Goal: Navigation & Orientation: Find specific page/section

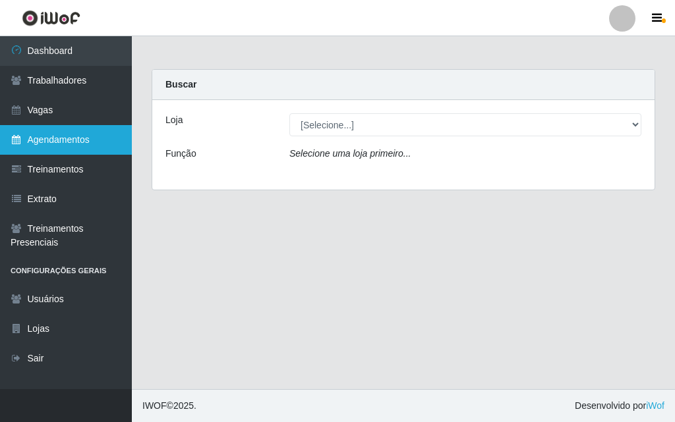
click at [84, 142] on link "Agendamentos" at bounding box center [66, 140] width 132 height 30
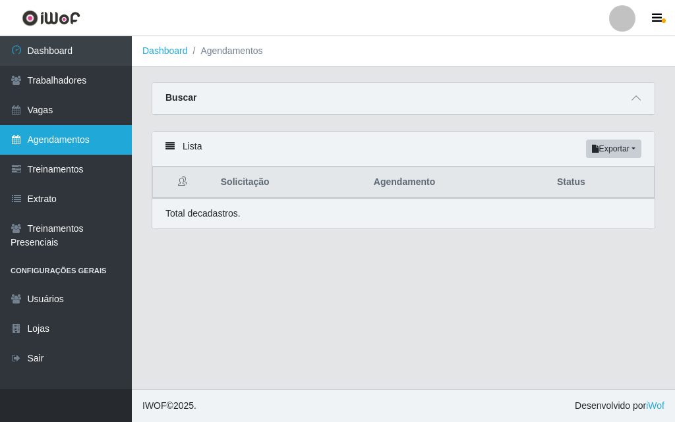
click at [80, 136] on link "Agendamentos" at bounding box center [66, 140] width 132 height 30
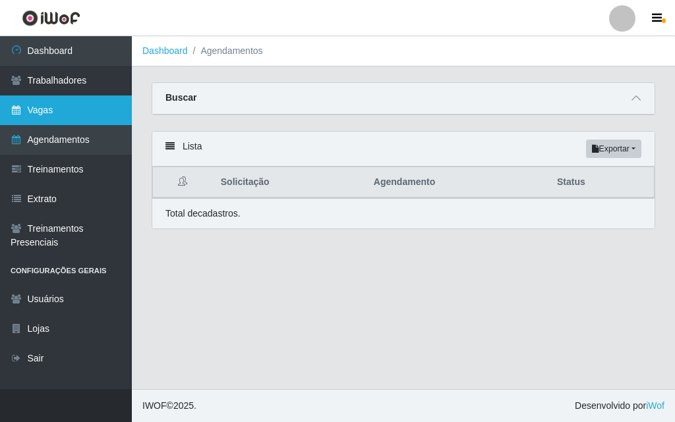
click at [62, 108] on link "Vagas" at bounding box center [66, 111] width 132 height 30
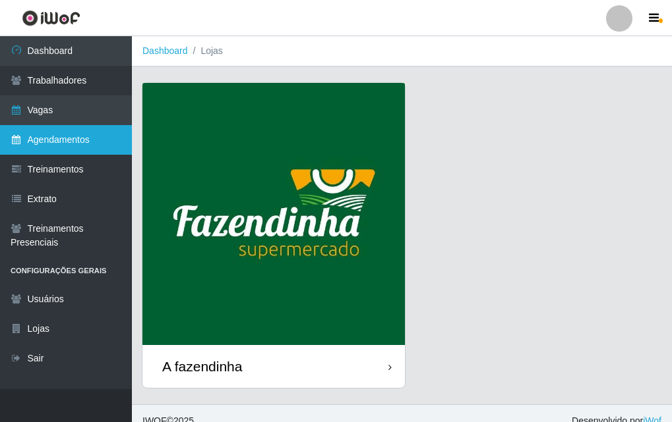
click at [94, 140] on link "Agendamentos" at bounding box center [66, 140] width 132 height 30
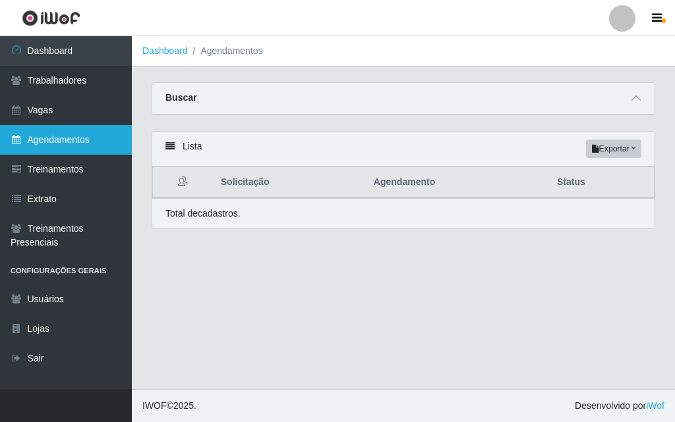
click at [101, 133] on link "Agendamentos" at bounding box center [66, 140] width 132 height 30
click at [78, 142] on link "Agendamentos" at bounding box center [66, 140] width 132 height 30
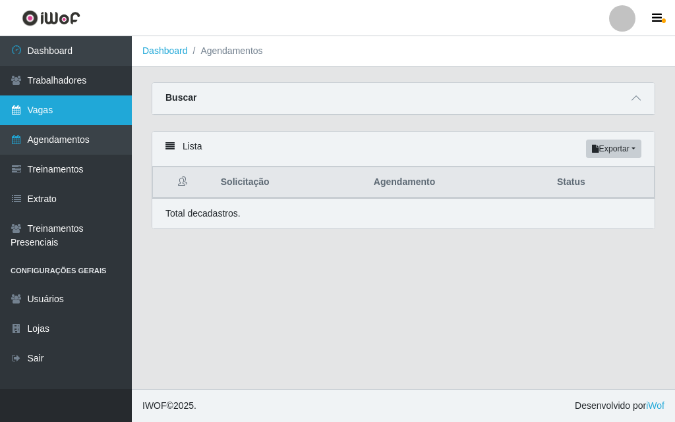
click at [74, 110] on link "Vagas" at bounding box center [66, 111] width 132 height 30
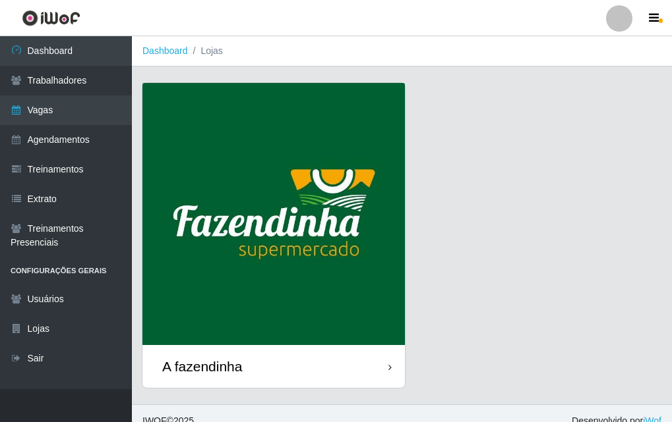
click at [341, 248] on img at bounding box center [273, 214] width 262 height 262
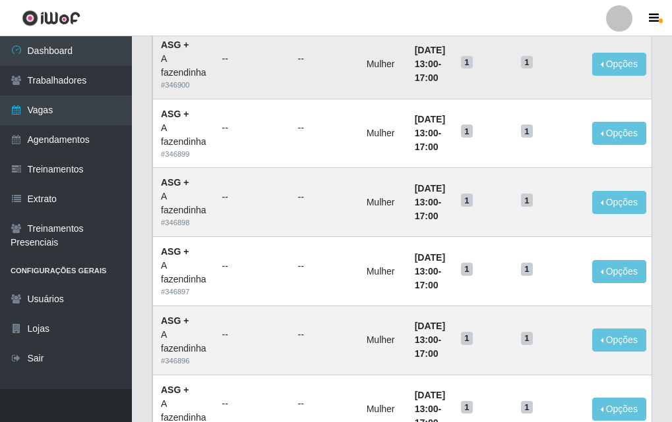
scroll to position [912, 0]
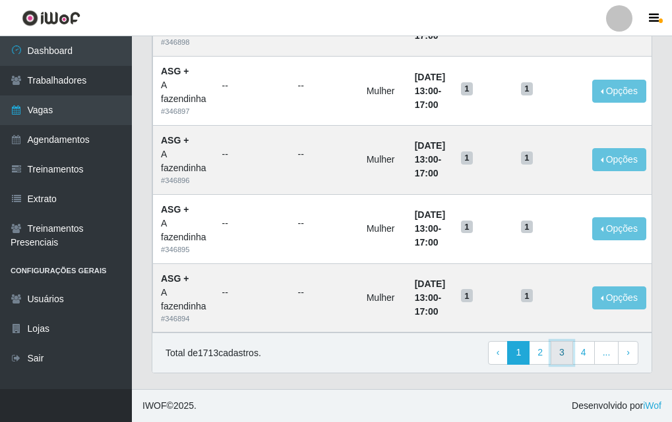
click at [563, 355] on link "3" at bounding box center [561, 353] width 22 height 24
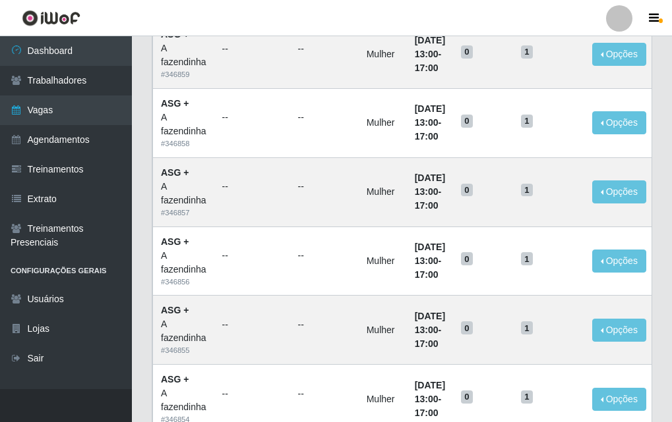
scroll to position [912, 0]
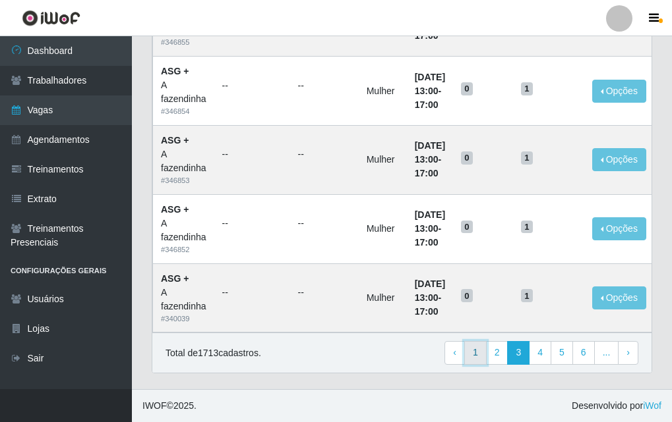
click at [478, 353] on link "1" at bounding box center [475, 353] width 22 height 24
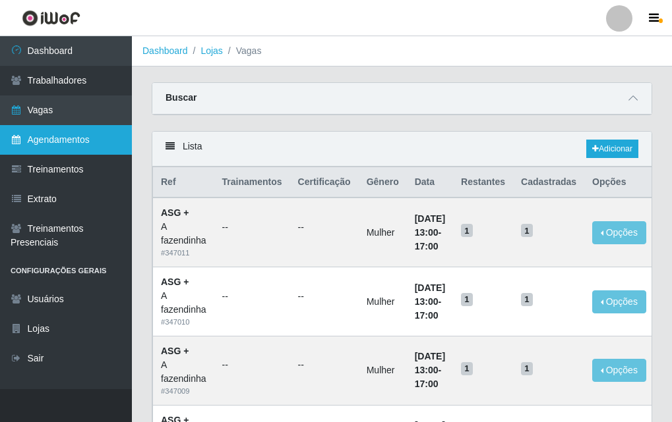
click at [105, 141] on link "Agendamentos" at bounding box center [66, 140] width 132 height 30
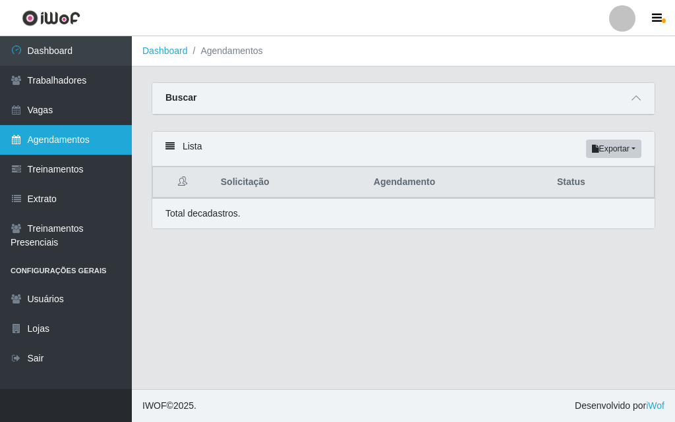
click at [105, 141] on link "Agendamentos" at bounding box center [66, 140] width 132 height 30
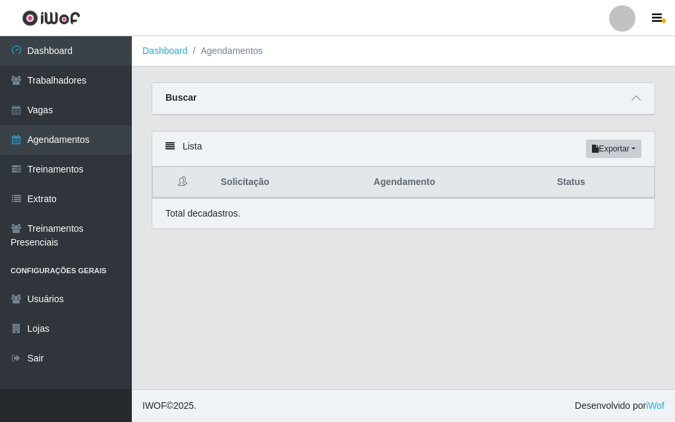
click at [618, 18] on div at bounding box center [622, 18] width 26 height 26
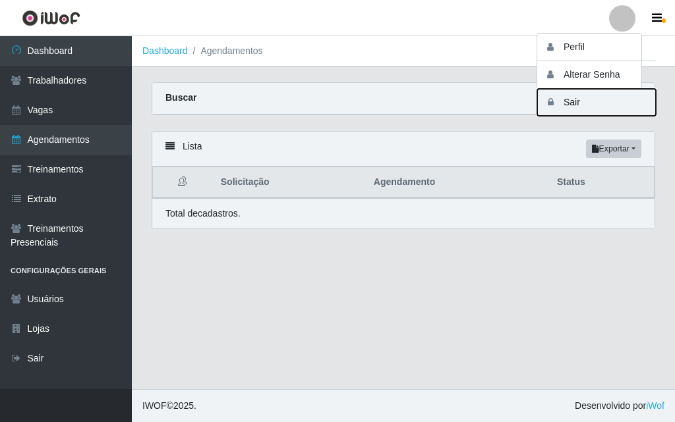
click at [575, 111] on button "Sair" at bounding box center [596, 102] width 119 height 27
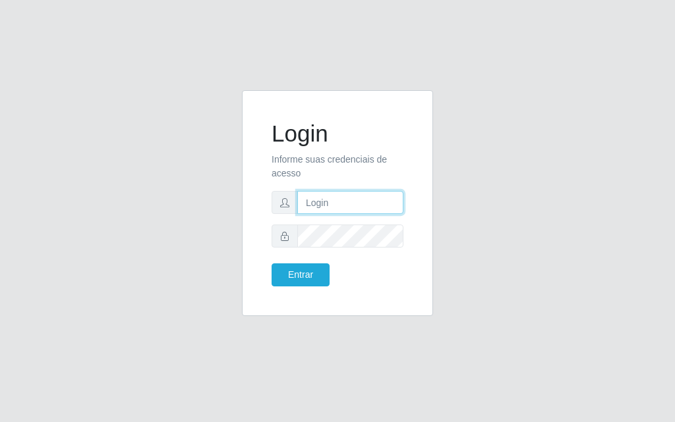
click at [364, 209] on input "text" at bounding box center [350, 202] width 106 height 23
type input "afazendinha@iwof.com"
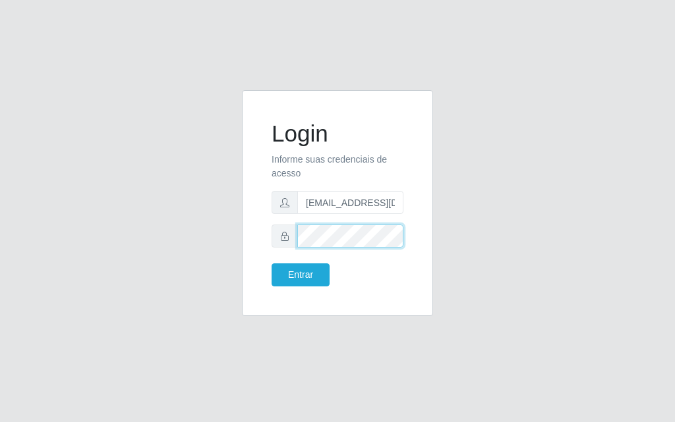
click at [272, 264] on button "Entrar" at bounding box center [301, 275] width 58 height 23
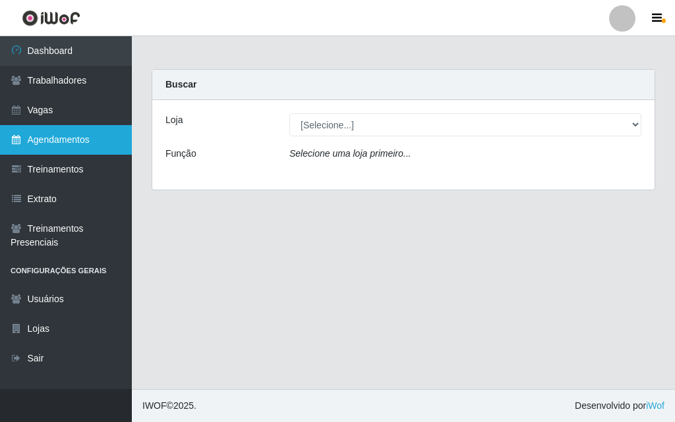
click at [84, 129] on link "Agendamentos" at bounding box center [66, 140] width 132 height 30
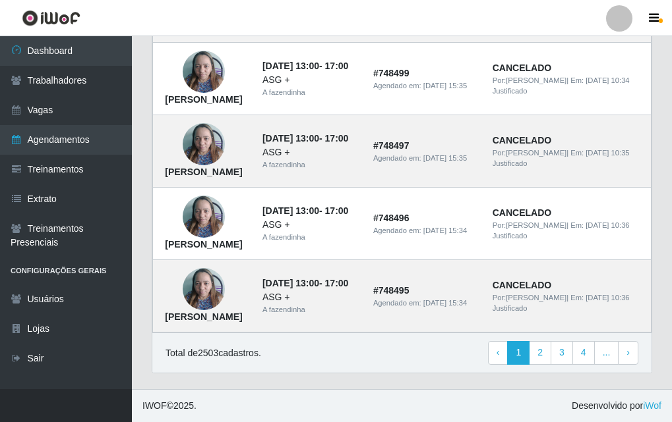
scroll to position [1120, 0]
click at [538, 365] on link "2" at bounding box center [540, 353] width 22 height 24
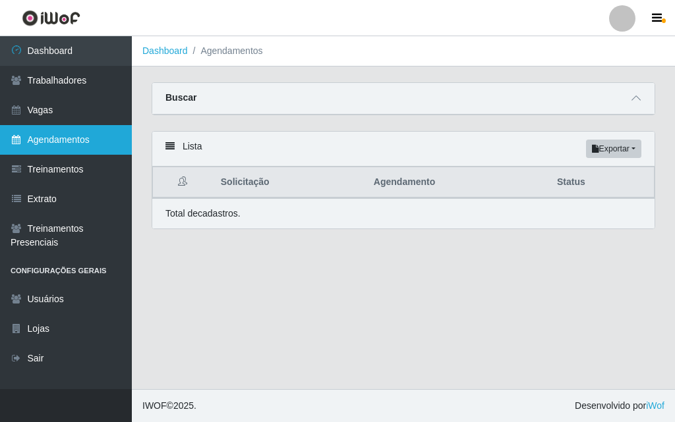
click at [88, 142] on link "Agendamentos" at bounding box center [66, 140] width 132 height 30
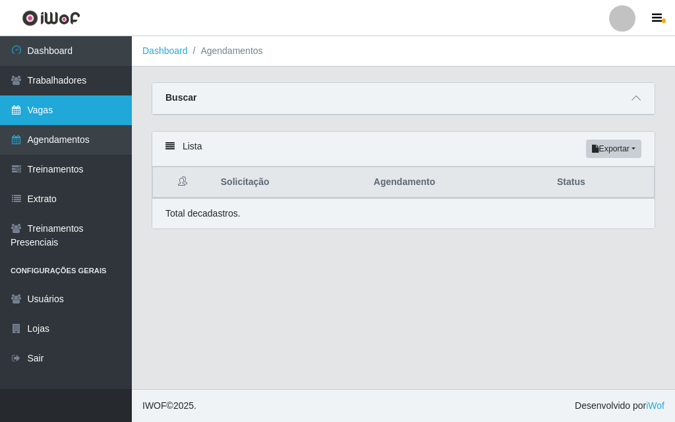
click at [96, 113] on link "Vagas" at bounding box center [66, 111] width 132 height 30
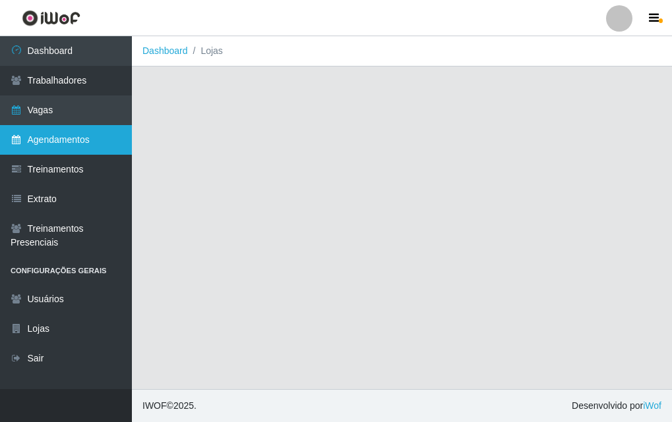
click at [100, 140] on link "Agendamentos" at bounding box center [66, 140] width 132 height 30
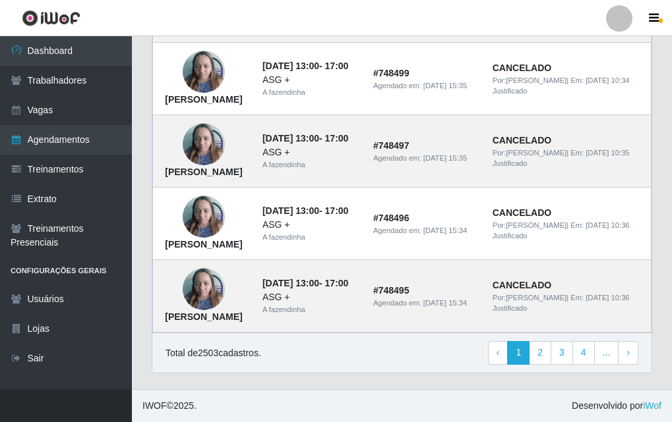
scroll to position [1161, 0]
click at [544, 359] on link "2" at bounding box center [540, 353] width 22 height 24
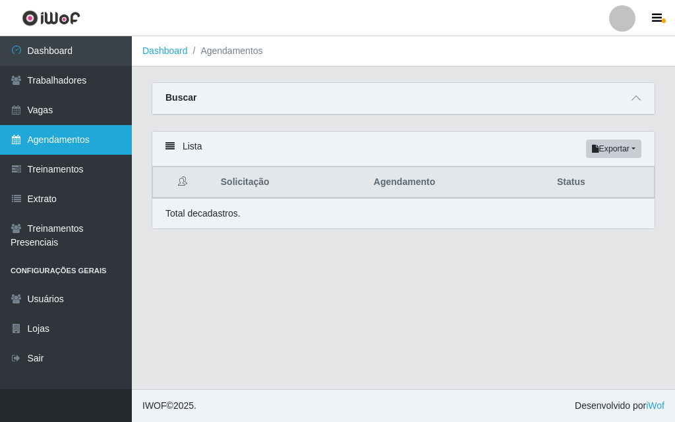
click at [101, 132] on link "Agendamentos" at bounding box center [66, 140] width 132 height 30
click at [70, 140] on link "Agendamentos" at bounding box center [66, 140] width 132 height 30
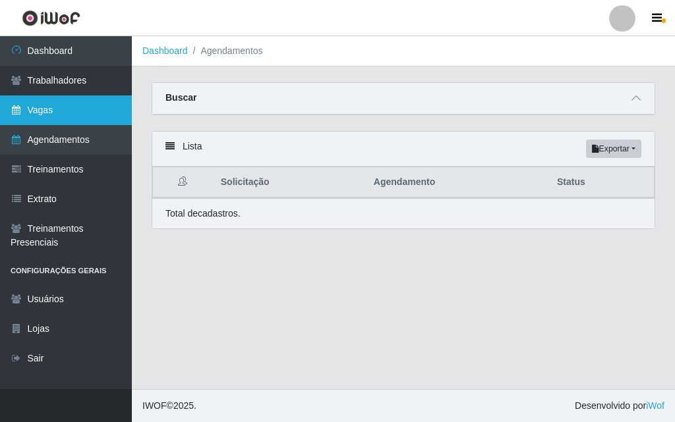
click at [73, 112] on link "Vagas" at bounding box center [66, 111] width 132 height 30
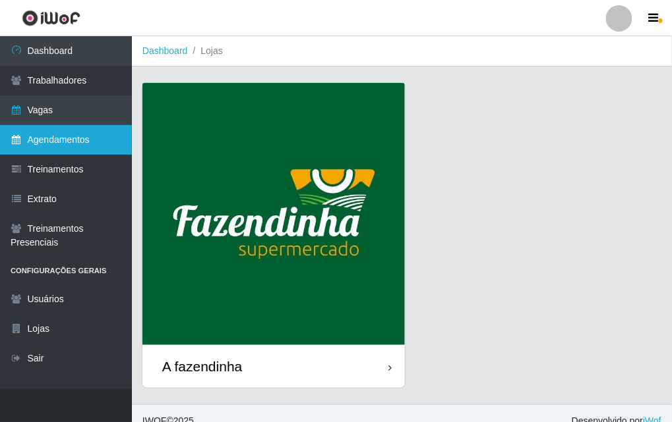
click at [96, 138] on link "Agendamentos" at bounding box center [66, 140] width 132 height 30
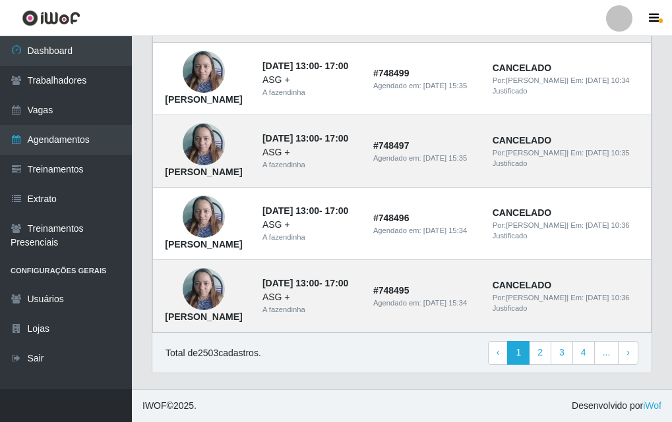
scroll to position [1161, 0]
click at [544, 356] on link "2" at bounding box center [540, 353] width 22 height 24
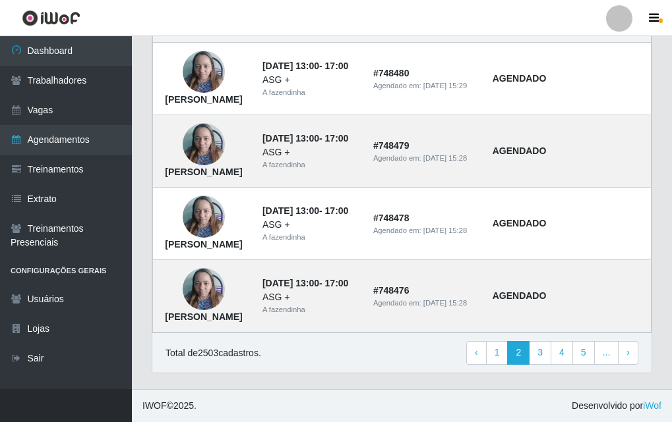
scroll to position [1161, 0]
click at [543, 359] on link "3" at bounding box center [540, 353] width 22 height 24
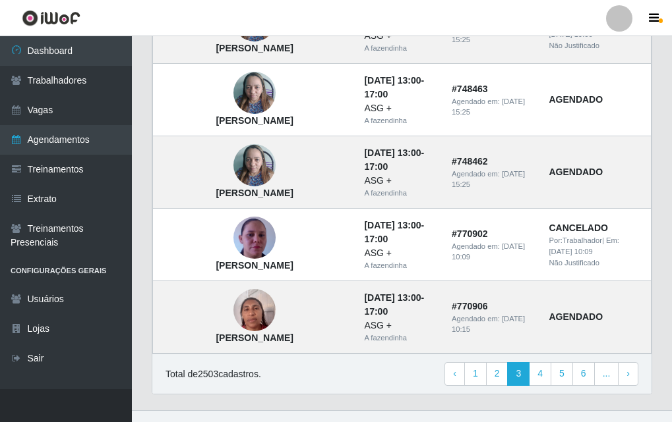
scroll to position [989, 0]
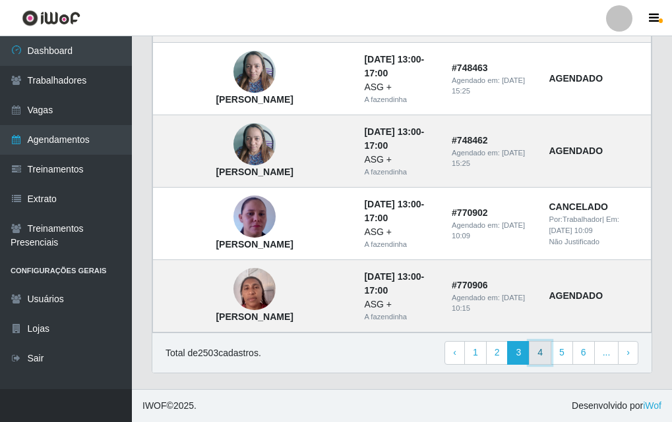
click at [543, 353] on link "4" at bounding box center [540, 353] width 22 height 24
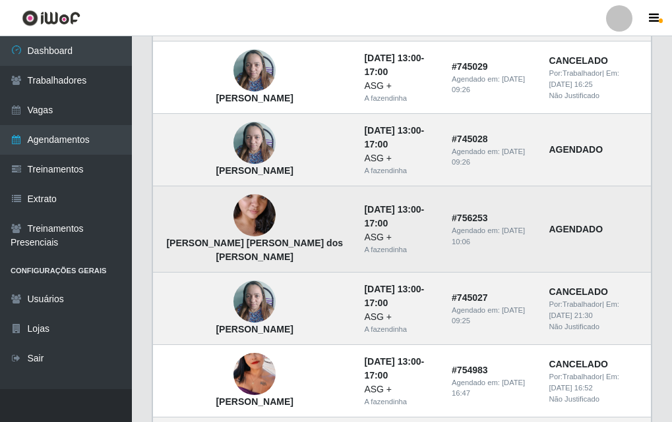
scroll to position [791, 0]
